Goal: Navigation & Orientation: Find specific page/section

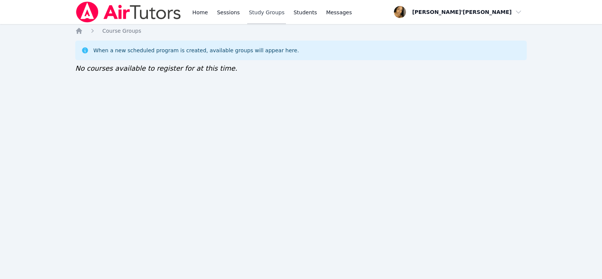
click at [252, 16] on link "Study Groups" at bounding box center [266, 12] width 39 height 24
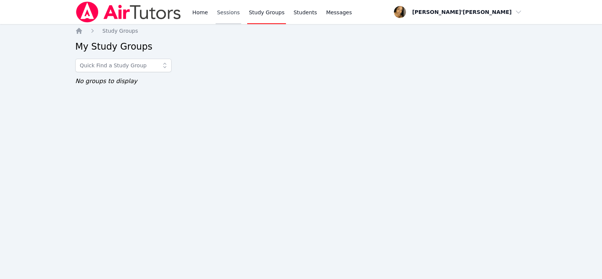
click at [225, 16] on link "Sessions" at bounding box center [228, 12] width 26 height 24
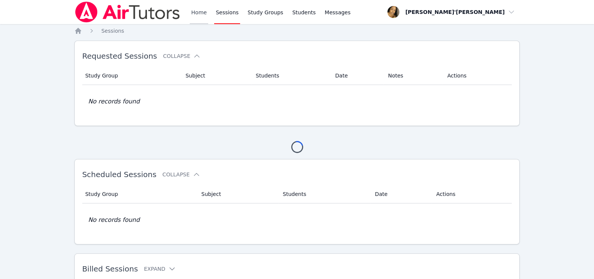
click at [197, 15] on link "Home" at bounding box center [199, 12] width 18 height 24
